Goal: Task Accomplishment & Management: Use online tool/utility

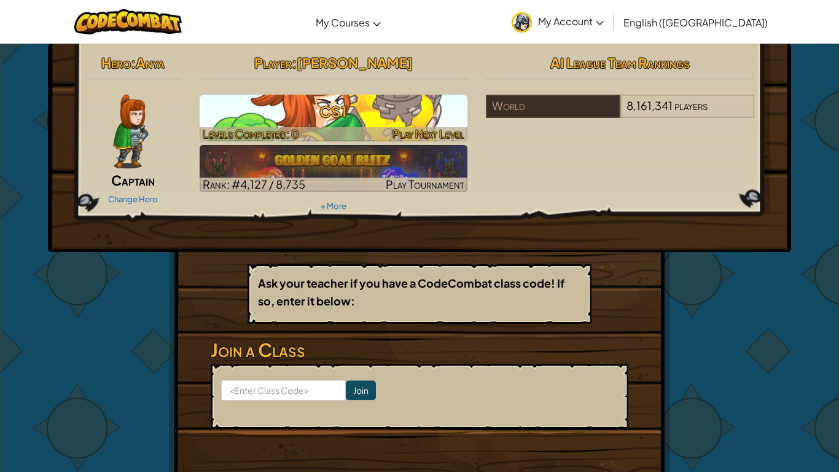
click at [269, 119] on h3 "CS1" at bounding box center [334, 112] width 269 height 28
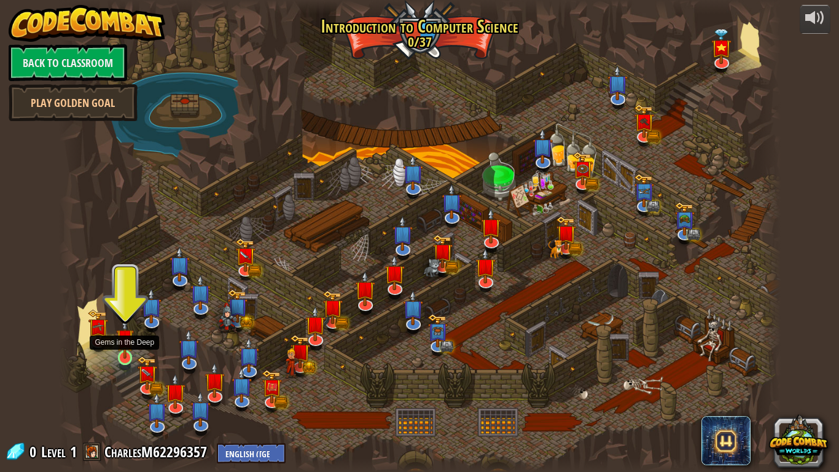
click at [117, 351] on img at bounding box center [125, 338] width 18 height 42
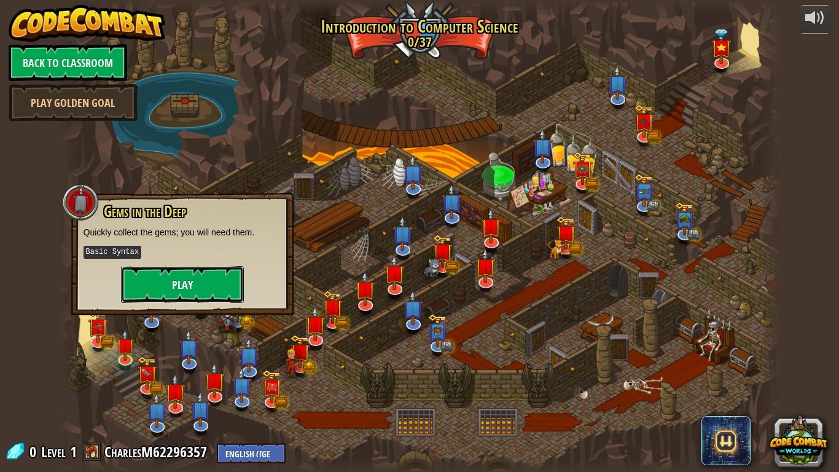
click at [155, 286] on button "Play" at bounding box center [182, 284] width 123 height 37
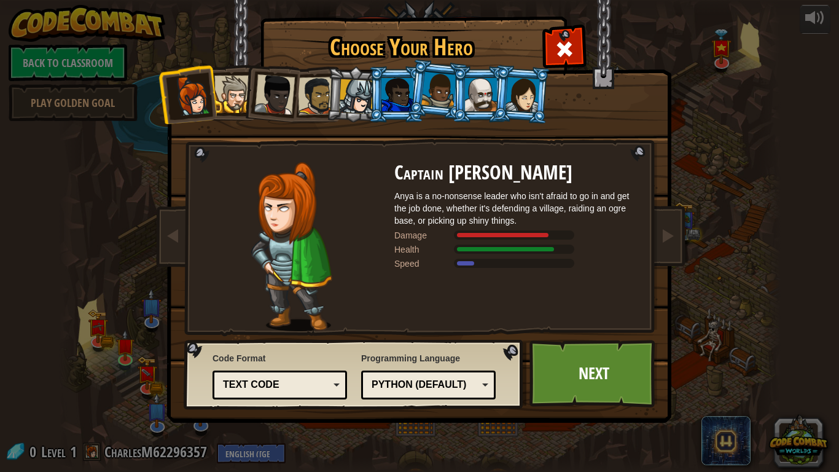
click at [455, 385] on div "Python (Default)" at bounding box center [425, 385] width 106 height 14
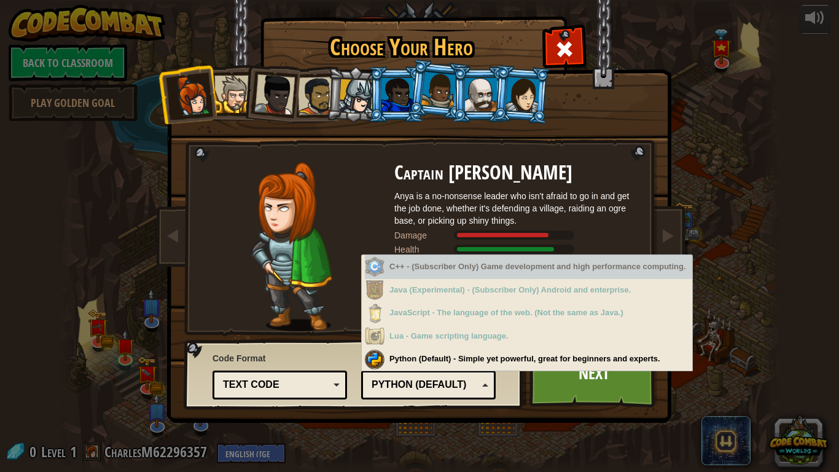
click at [328, 300] on img at bounding box center [291, 246] width 80 height 169
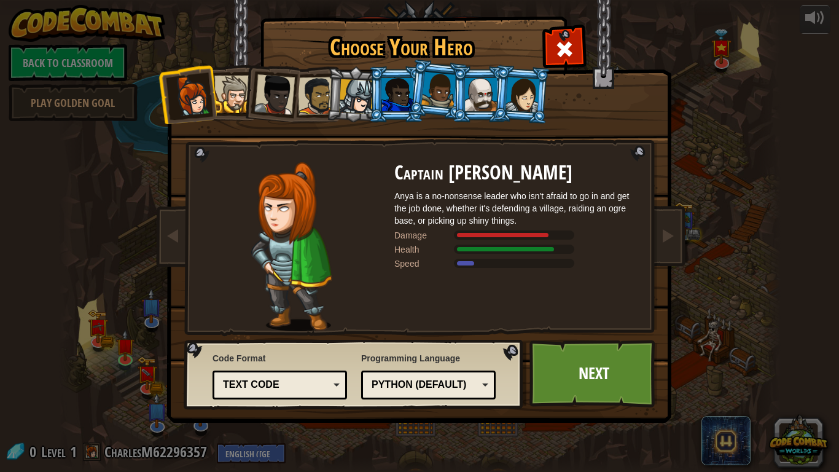
click at [393, 395] on div "Python (Default) JavaScript Lua C++ Java (Experimental) Python (Default)" at bounding box center [428, 385] width 135 height 29
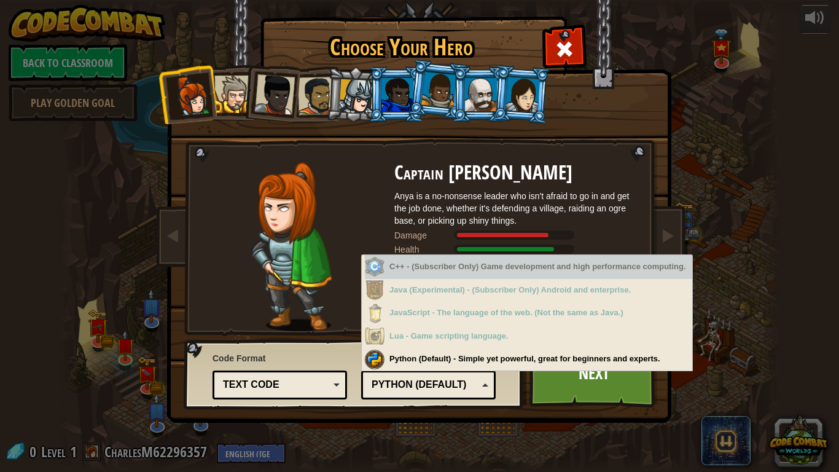
click at [393, 395] on div "Python (Default) JavaScript Lua C++ Java (Experimental) Python (Default)" at bounding box center [428, 385] width 135 height 29
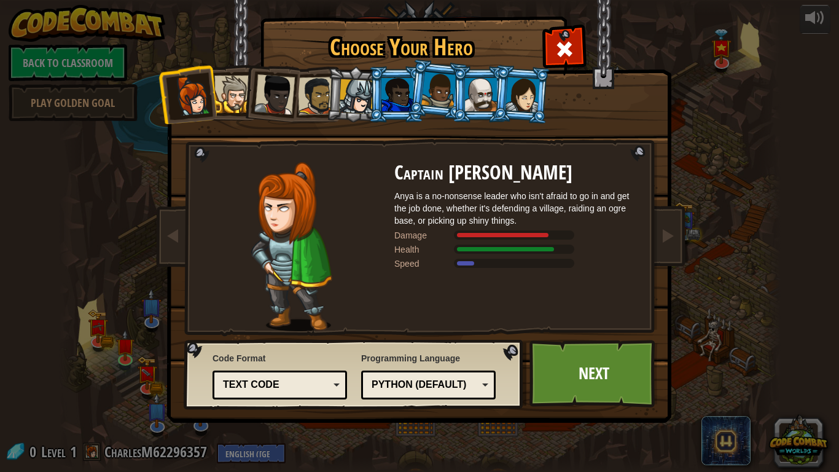
click at [339, 379] on div "Text code" at bounding box center [280, 384] width 119 height 19
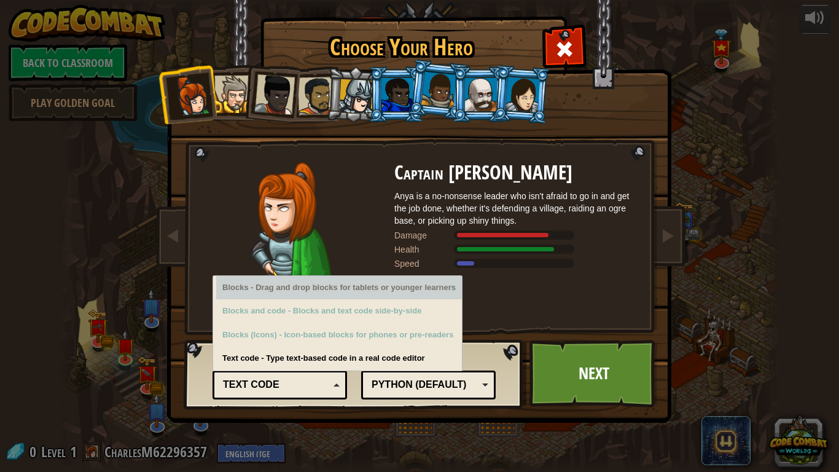
click at [293, 294] on div "Blocks - Drag and drop blocks for tablets or younger learners" at bounding box center [339, 288] width 246 height 24
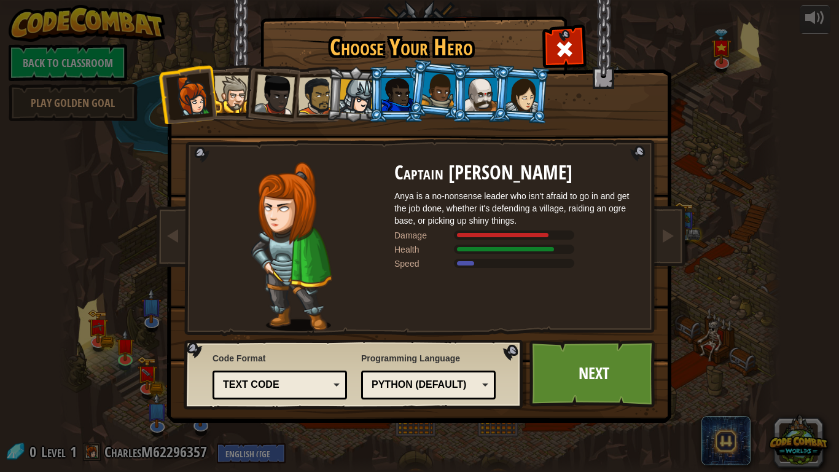
click at [322, 364] on div "Code Format Text code Blocks and code Blocks Blocks (Icons) Text code Blocks - …" at bounding box center [280, 375] width 135 height 53
click at [449, 378] on div "Python (Default)" at bounding box center [425, 385] width 106 height 14
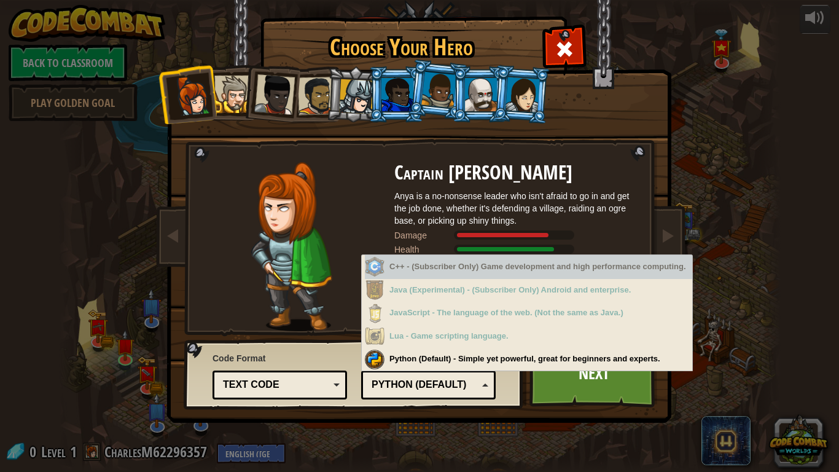
click at [449, 378] on div "Python (Default)" at bounding box center [425, 385] width 106 height 14
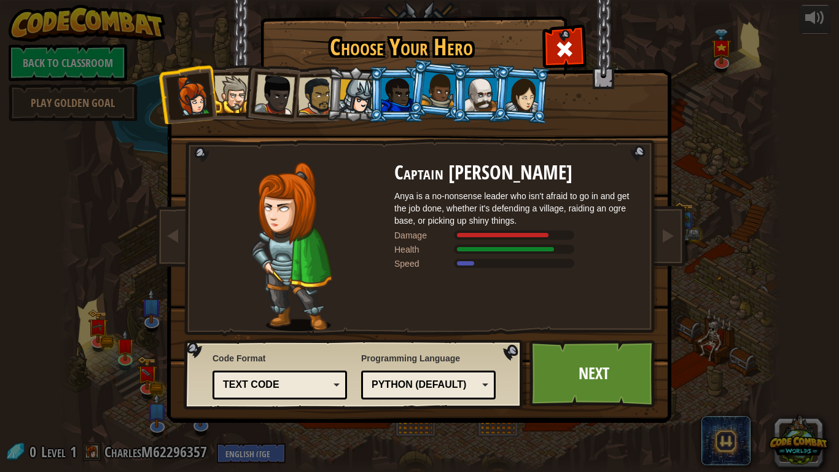
click at [492, 87] on div at bounding box center [481, 94] width 32 height 33
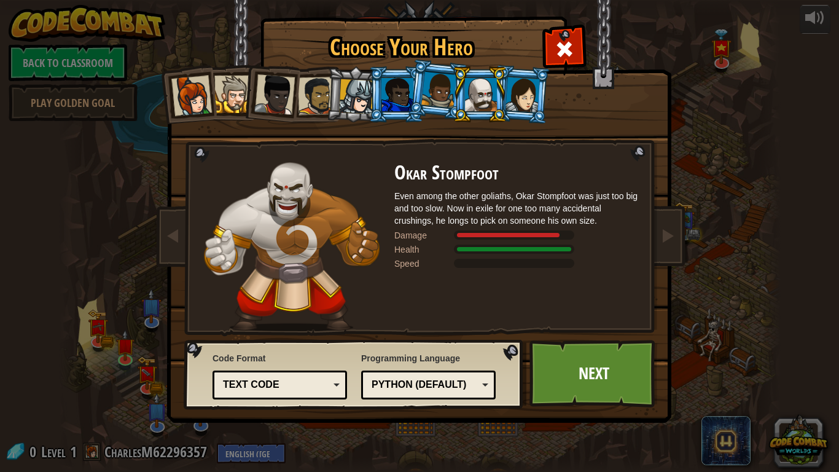
click at [226, 88] on div at bounding box center [232, 94] width 37 height 37
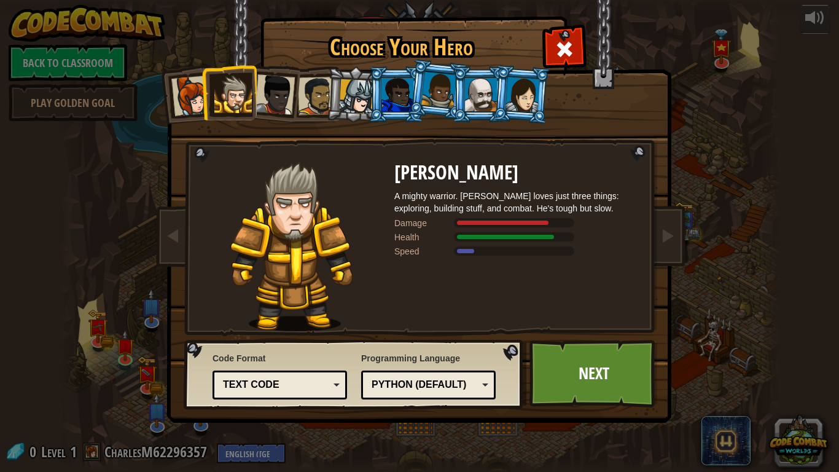
click at [480, 91] on div at bounding box center [481, 94] width 32 height 33
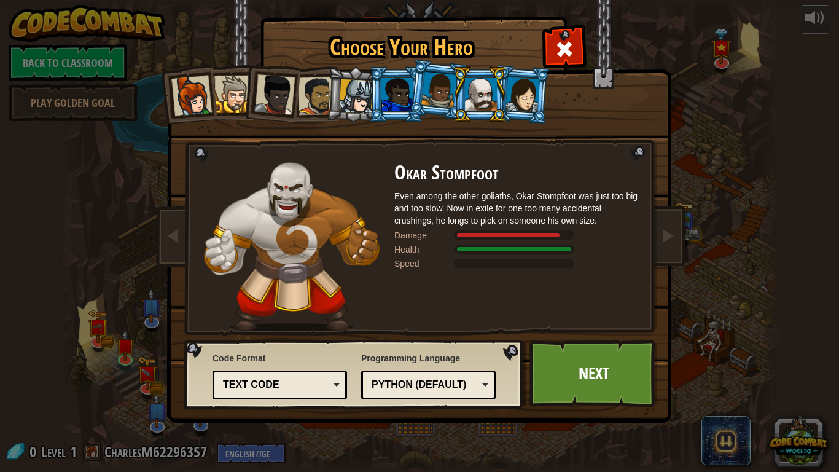
click at [343, 90] on div at bounding box center [356, 96] width 35 height 35
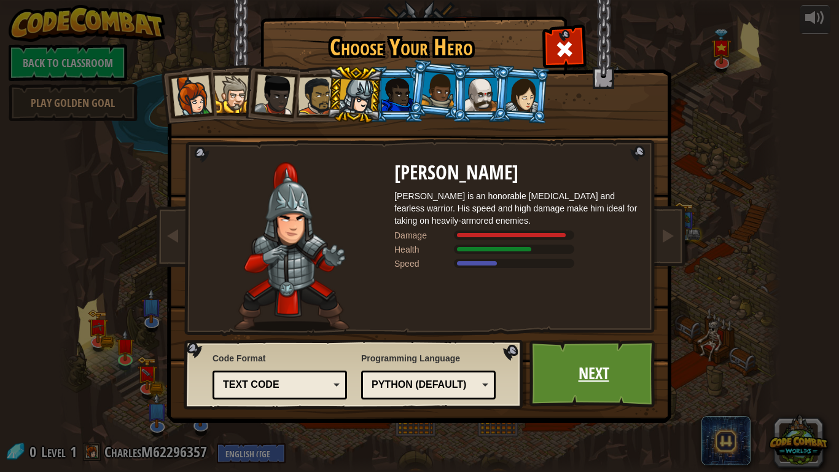
click at [616, 362] on link "Next" at bounding box center [594, 374] width 128 height 68
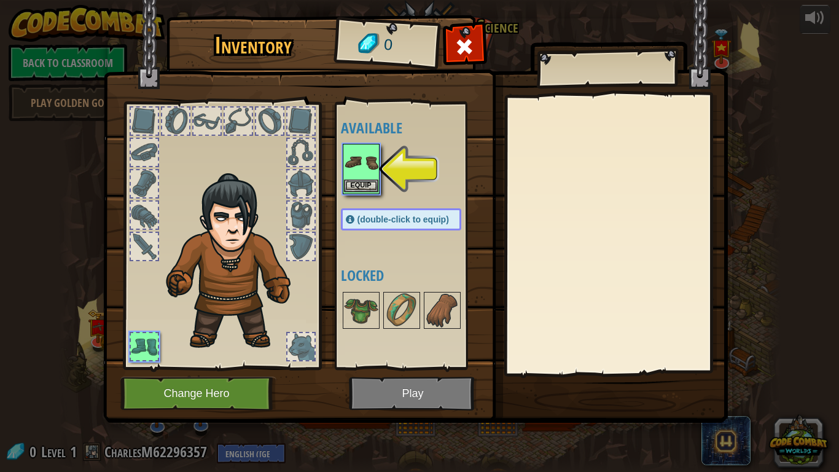
click at [353, 160] on img at bounding box center [361, 162] width 34 height 34
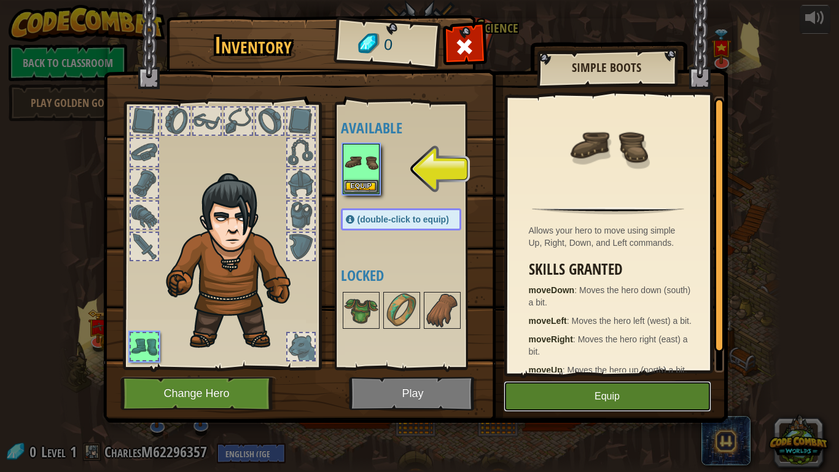
click at [627, 398] on button "Equip" at bounding box center [608, 396] width 208 height 31
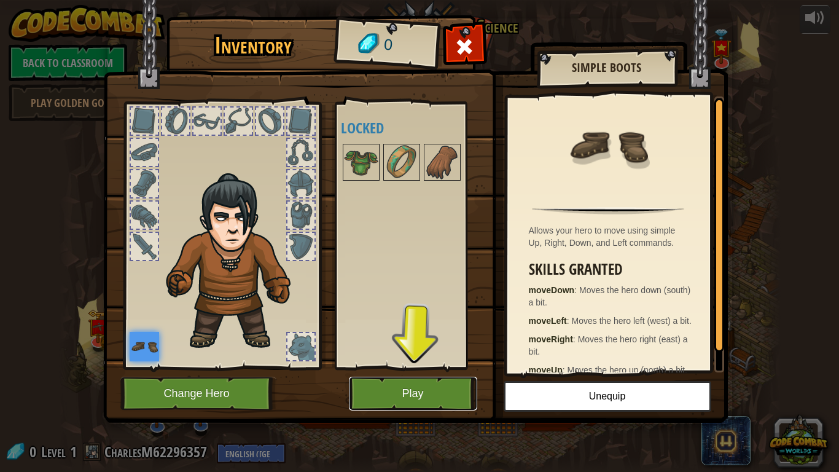
click at [431, 390] on button "Play" at bounding box center [413, 394] width 128 height 34
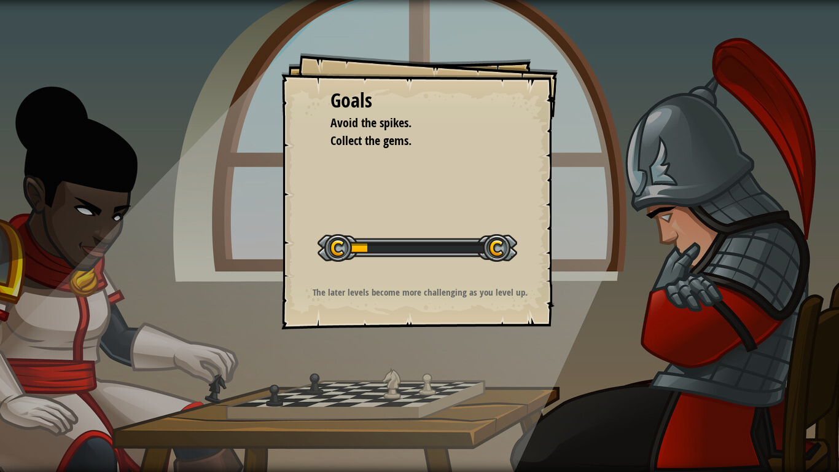
click at [348, 302] on div "The later levels become more challenging as you level up." at bounding box center [420, 295] width 246 height 19
click at [483, 247] on div at bounding box center [418, 248] width 200 height 28
click at [339, 293] on p "The later levels become more challenging as you level up." at bounding box center [420, 292] width 246 height 13
click at [355, 267] on div "Start Level" at bounding box center [418, 246] width 200 height 49
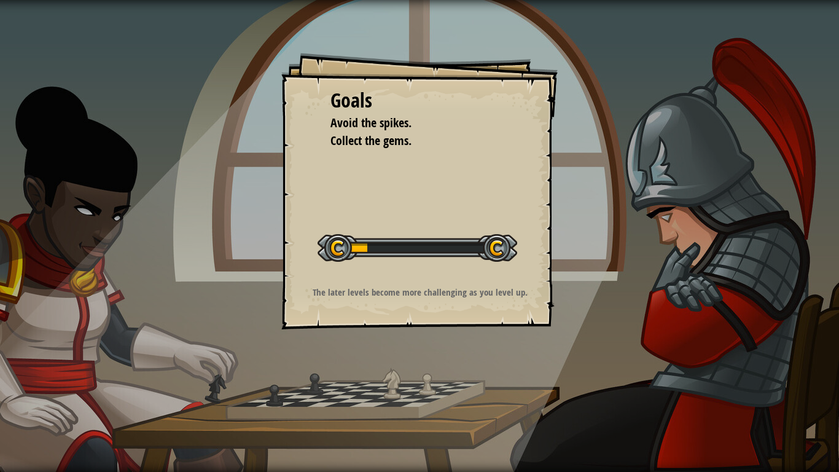
click at [355, 267] on div "Start Level" at bounding box center [418, 246] width 200 height 49
click at [383, 117] on span "Avoid the spikes." at bounding box center [371, 122] width 81 height 17
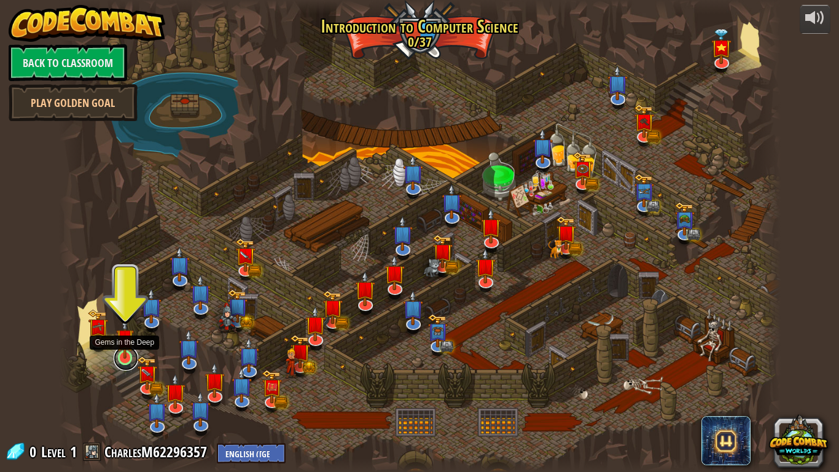
click at [134, 361] on link at bounding box center [126, 358] width 25 height 25
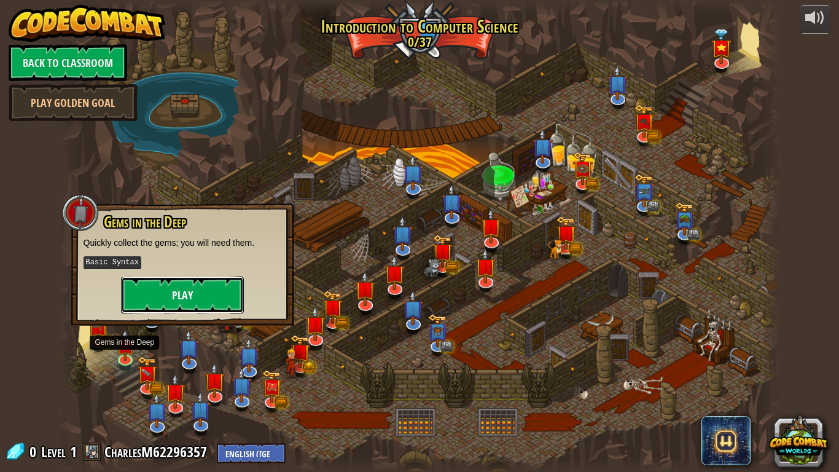
click at [146, 291] on button "Play" at bounding box center [182, 295] width 123 height 37
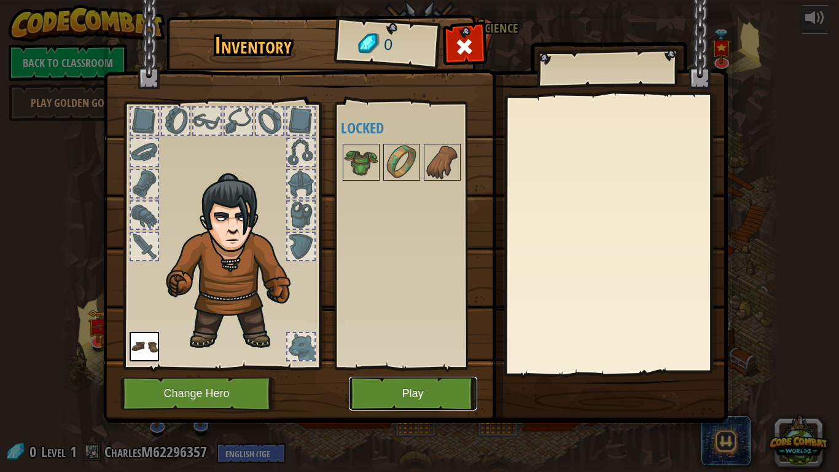
click at [366, 380] on button "Play" at bounding box center [413, 394] width 128 height 34
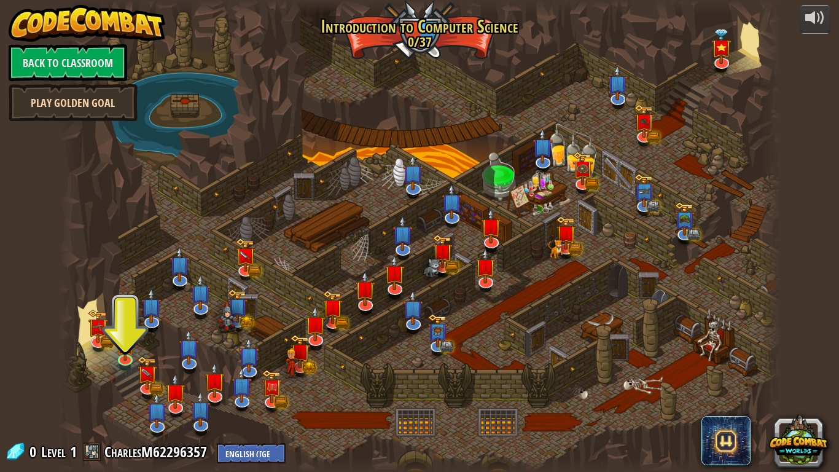
click at [90, 105] on link "Play Golden Goal" at bounding box center [73, 102] width 129 height 37
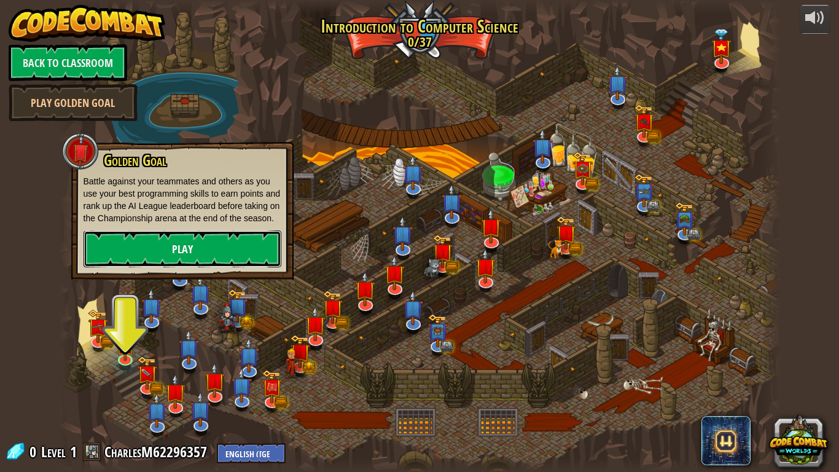
click at [163, 252] on link "Play" at bounding box center [183, 248] width 198 height 37
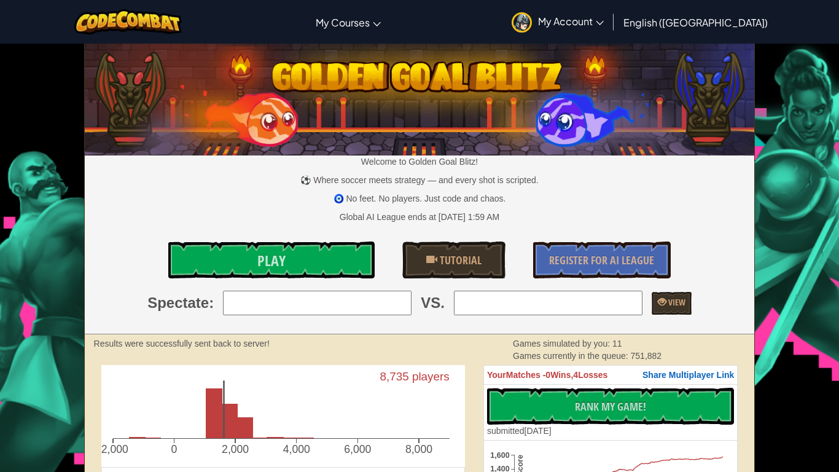
scroll to position [1, 0]
